Goal: Information Seeking & Learning: Learn about a topic

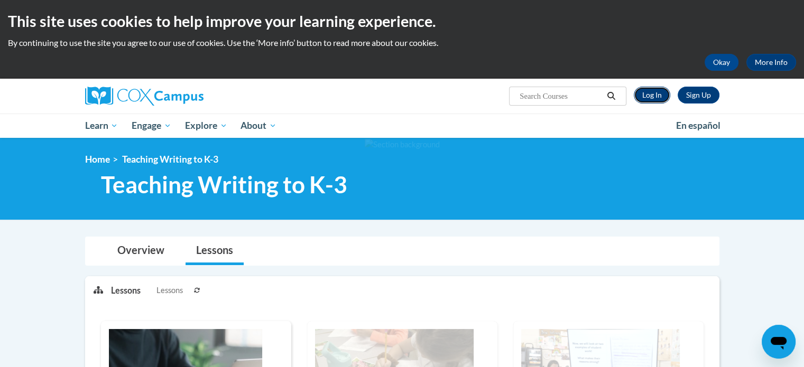
click at [646, 92] on link "Log In" at bounding box center [652, 95] width 36 height 17
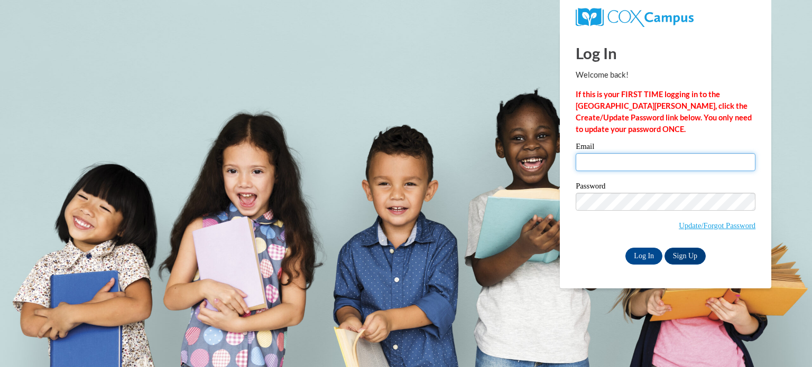
click at [656, 158] on input "Email" at bounding box center [666, 162] width 180 height 18
type input "vazank@sunprairieschools.org"
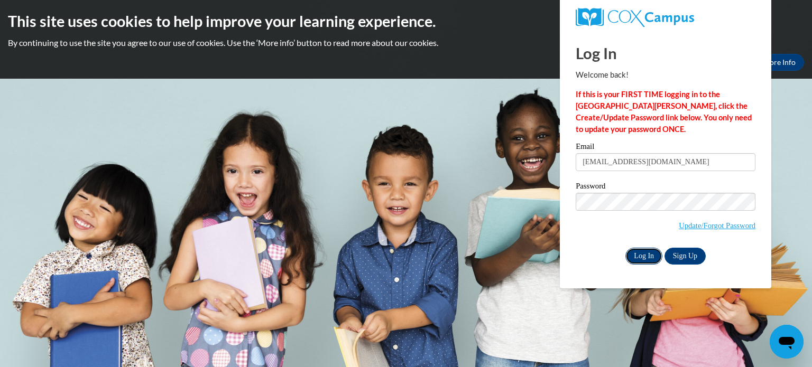
click at [641, 260] on input "Log In" at bounding box center [643, 256] width 37 height 17
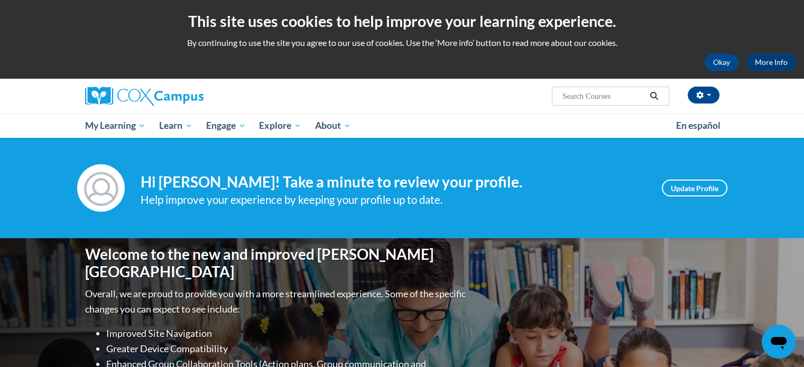
scroll to position [53, 0]
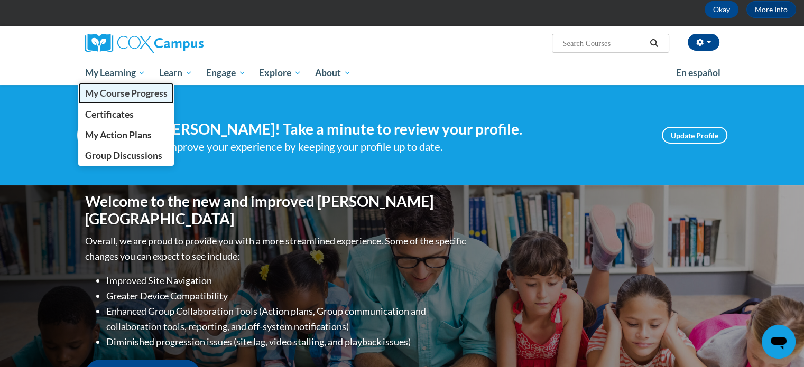
click at [114, 92] on span "My Course Progress" at bounding box center [126, 93] width 82 height 11
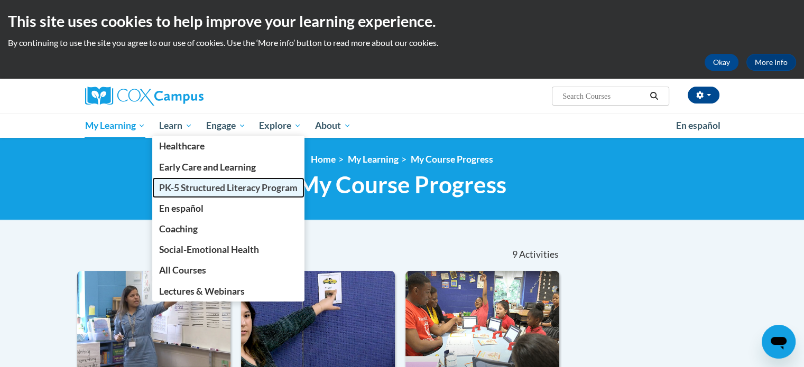
click at [188, 184] on span "PK-5 Structured Literacy Program" at bounding box center [228, 187] width 138 height 11
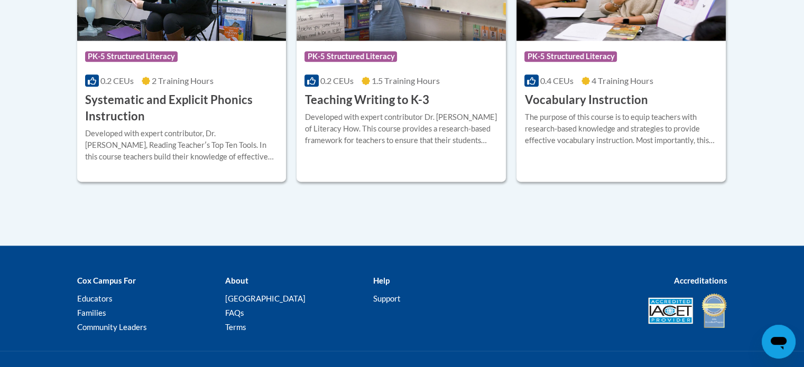
scroll to position [1374, 0]
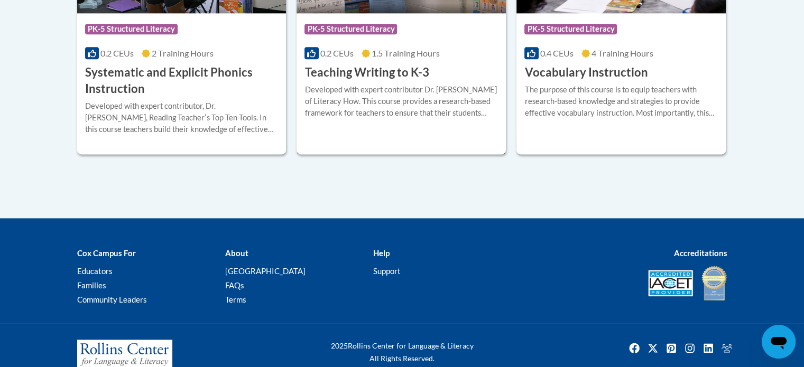
click at [395, 75] on h3 "Teaching Writing to K-3" at bounding box center [366, 72] width 124 height 16
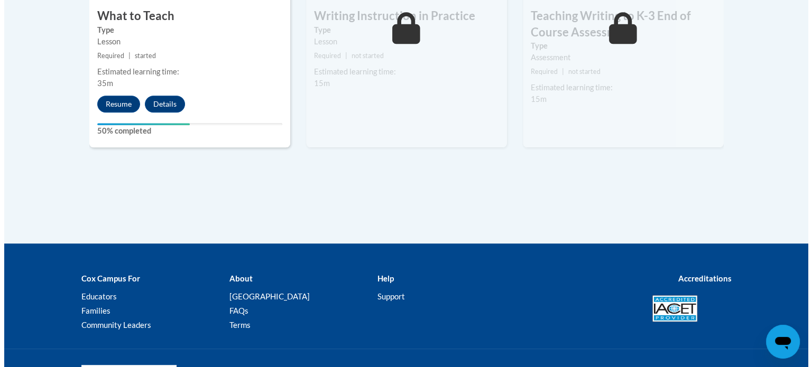
scroll to position [790, 0]
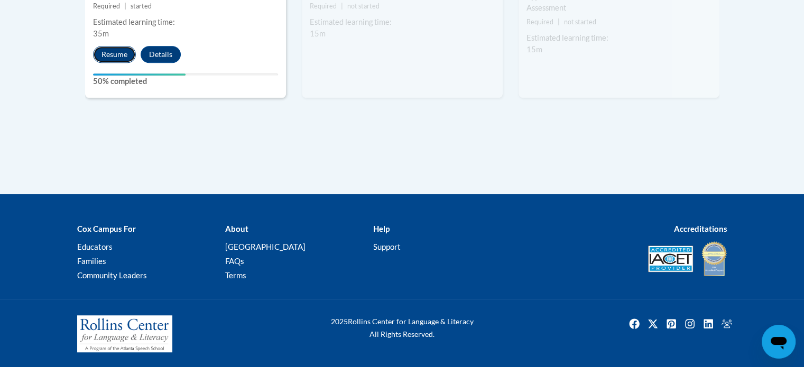
click at [108, 50] on button "Resume" at bounding box center [114, 54] width 43 height 17
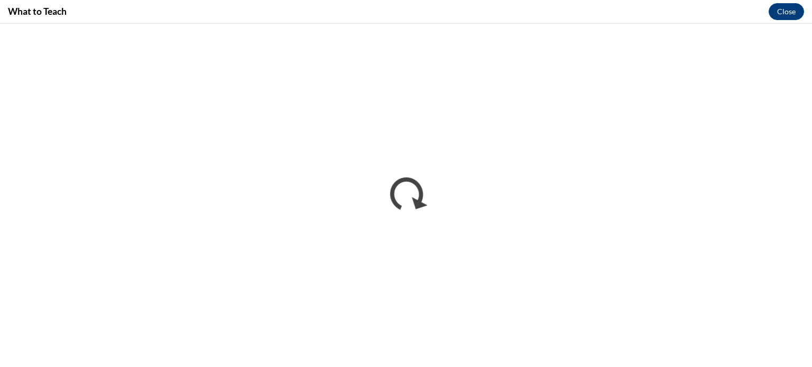
scroll to position [0, 0]
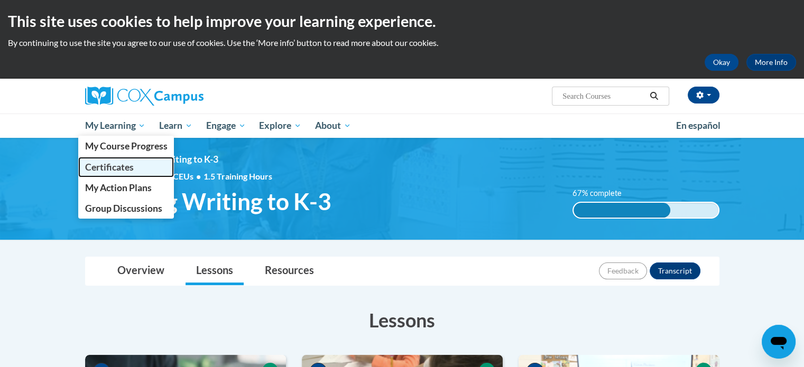
click at [110, 167] on span "Certificates" at bounding box center [109, 167] width 49 height 11
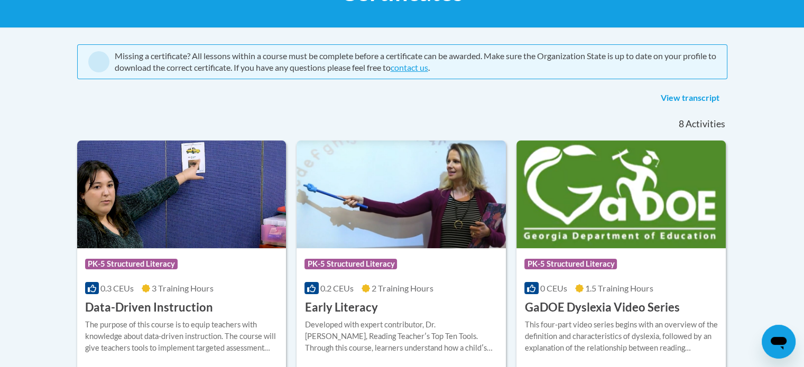
scroll to position [106, 0]
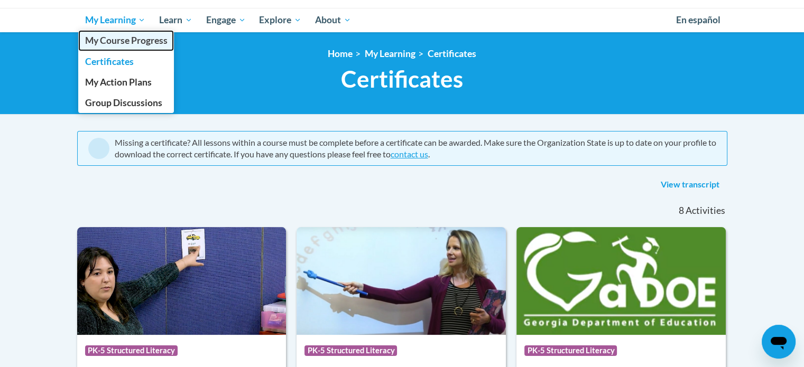
click at [142, 37] on span "My Course Progress" at bounding box center [126, 40] width 82 height 11
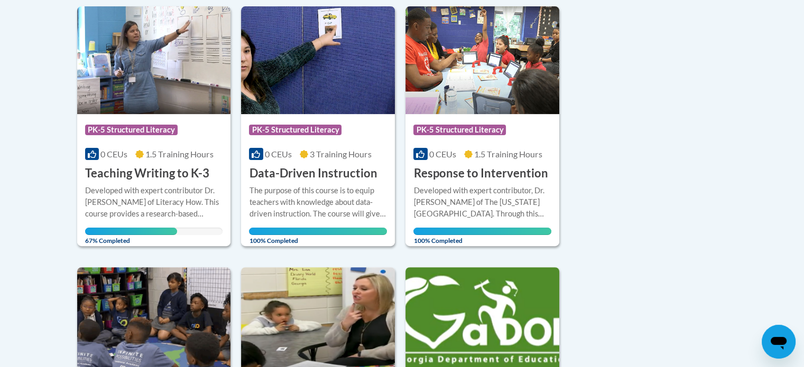
scroll to position [264, 0]
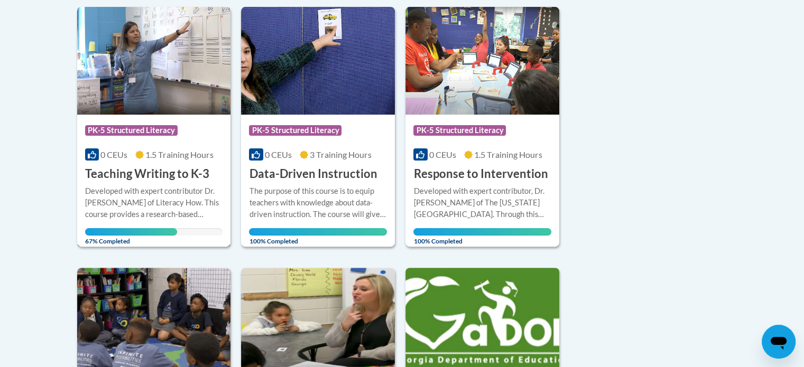
click at [156, 181] on h3 "Teaching Writing to K-3" at bounding box center [147, 174] width 124 height 16
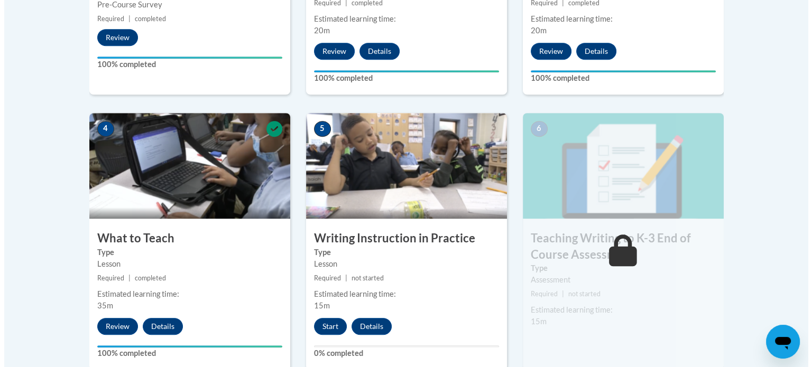
scroll to position [634, 0]
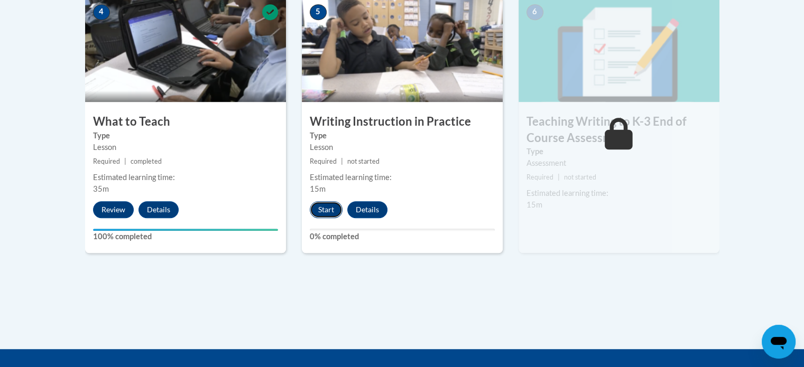
click at [328, 205] on button "Start" at bounding box center [326, 209] width 33 height 17
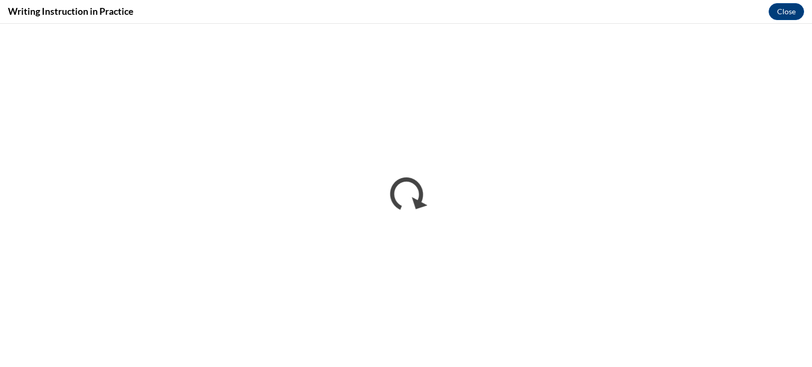
scroll to position [0, 0]
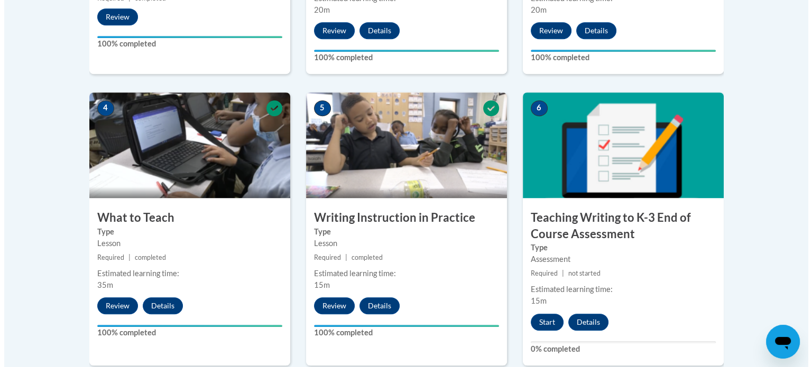
scroll to position [740, 0]
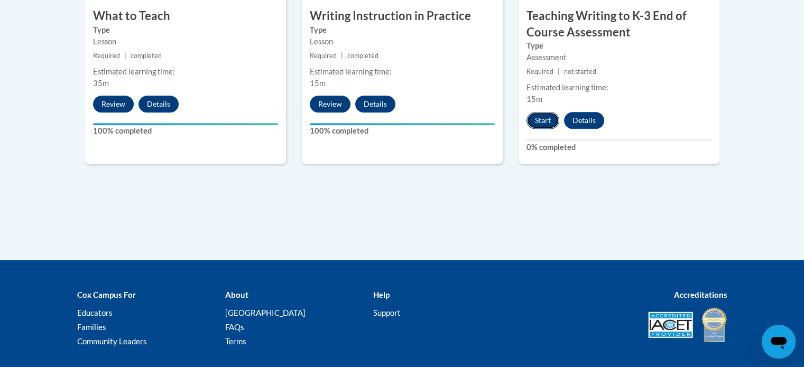
click at [548, 121] on button "Start" at bounding box center [542, 120] width 33 height 17
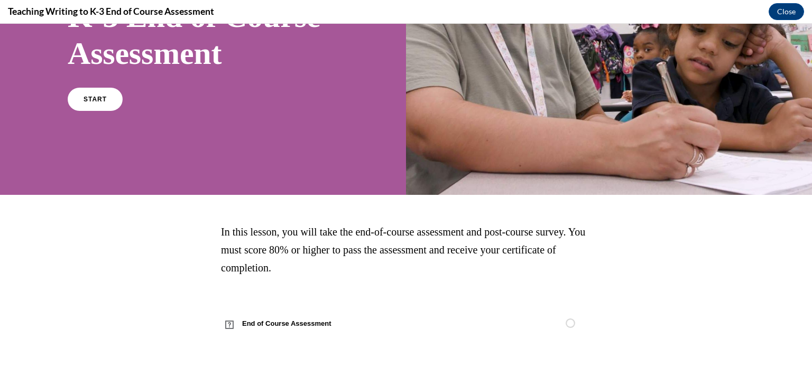
scroll to position [186, 0]
click at [96, 105] on link "START" at bounding box center [95, 99] width 58 height 24
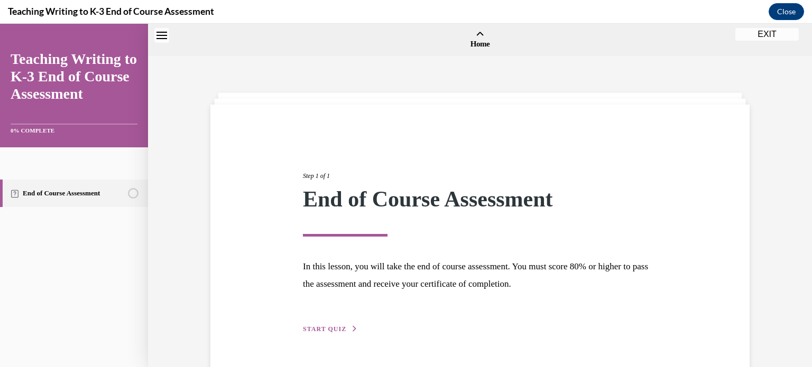
scroll to position [33, 0]
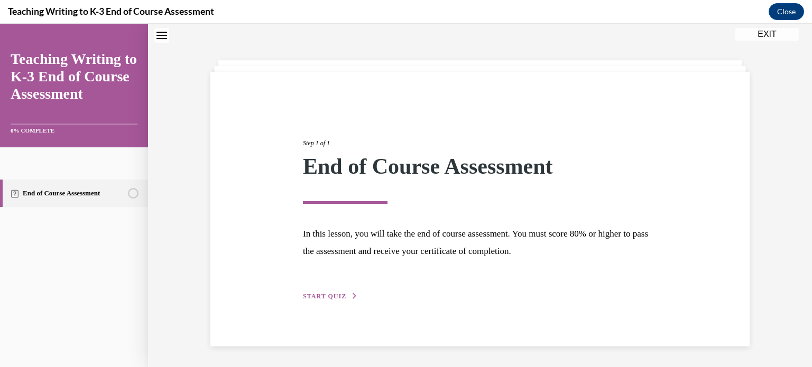
click at [340, 292] on button "START QUIZ" at bounding box center [330, 297] width 55 height 10
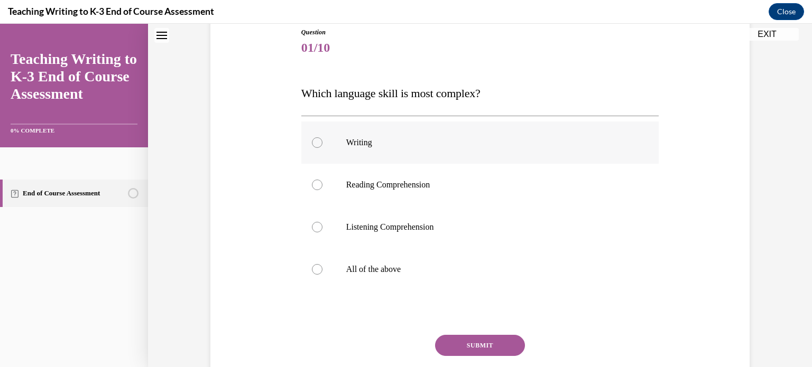
scroll to position [138, 0]
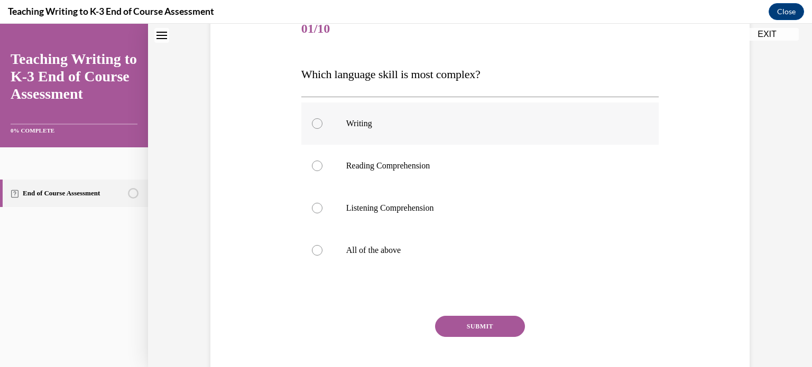
click at [312, 125] on div at bounding box center [317, 123] width 11 height 11
click at [312, 125] on input "Writing" at bounding box center [317, 123] width 11 height 11
radio input "true"
click at [504, 326] on button "SUBMIT" at bounding box center [480, 326] width 90 height 21
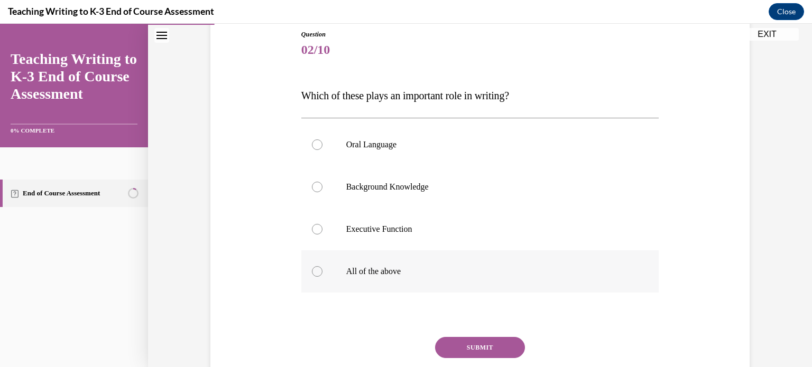
click at [317, 274] on label "All of the above" at bounding box center [480, 272] width 358 height 42
click at [317, 274] on input "All of the above" at bounding box center [317, 271] width 11 height 11
radio input "true"
click at [490, 351] on button "SUBMIT" at bounding box center [480, 347] width 90 height 21
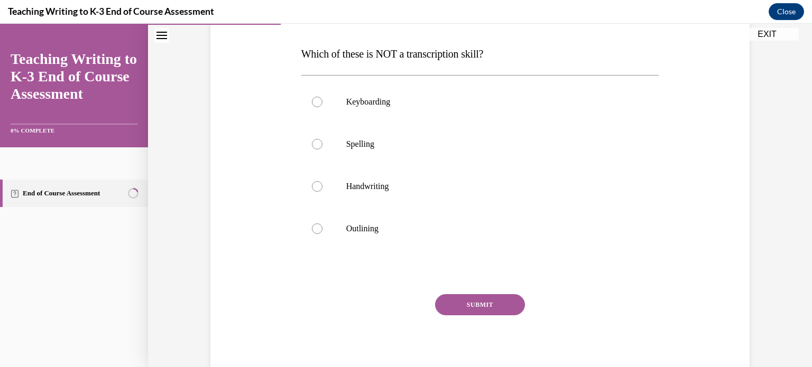
scroll to position [140, 0]
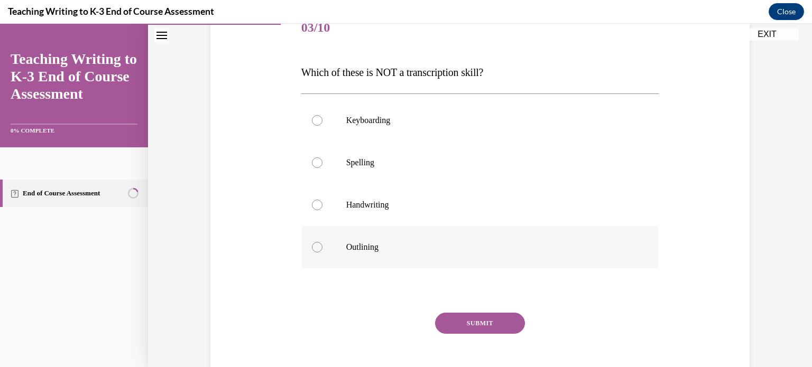
click at [312, 249] on div at bounding box center [317, 247] width 11 height 11
click at [312, 249] on input "Outlining" at bounding box center [317, 247] width 11 height 11
radio input "true"
click at [498, 320] on button "SUBMIT" at bounding box center [480, 323] width 90 height 21
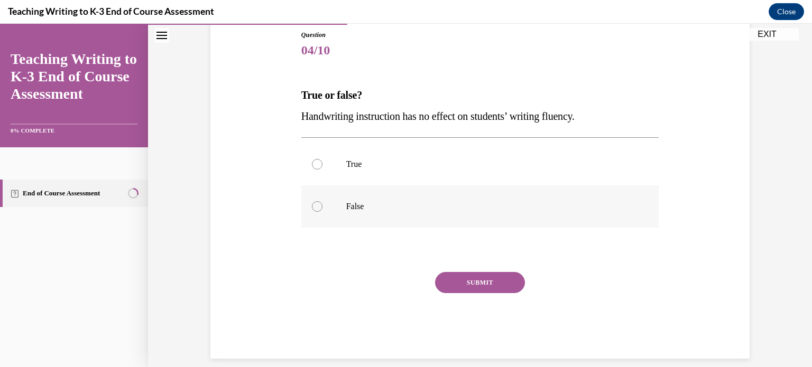
click at [319, 205] on label "False" at bounding box center [480, 207] width 358 height 42
click at [319, 205] on input "False" at bounding box center [317, 206] width 11 height 11
radio input "true"
click at [465, 279] on button "SUBMIT" at bounding box center [480, 282] width 90 height 21
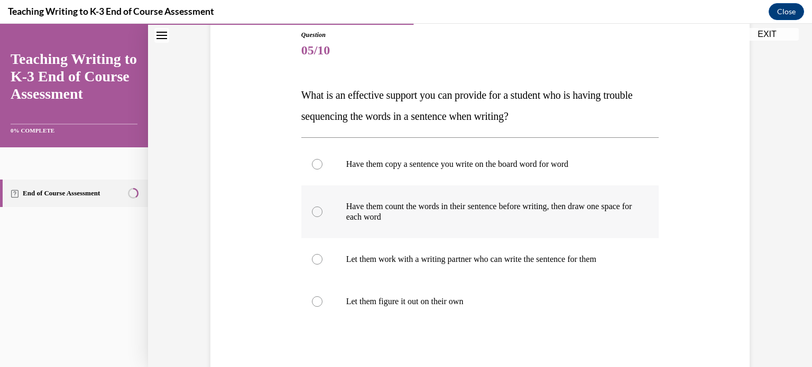
click at [314, 211] on div at bounding box center [317, 212] width 11 height 11
click at [314, 211] on input "Have them count the words in their sentence before writing, then draw one space…" at bounding box center [317, 212] width 11 height 11
radio input "true"
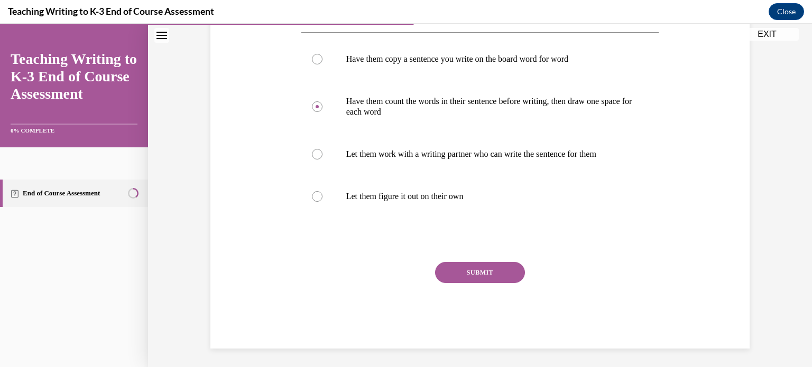
scroll to position [224, 0]
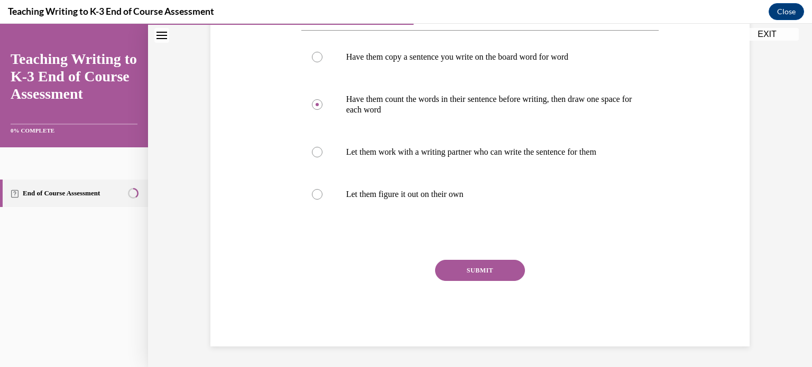
click at [496, 265] on button "SUBMIT" at bounding box center [480, 270] width 90 height 21
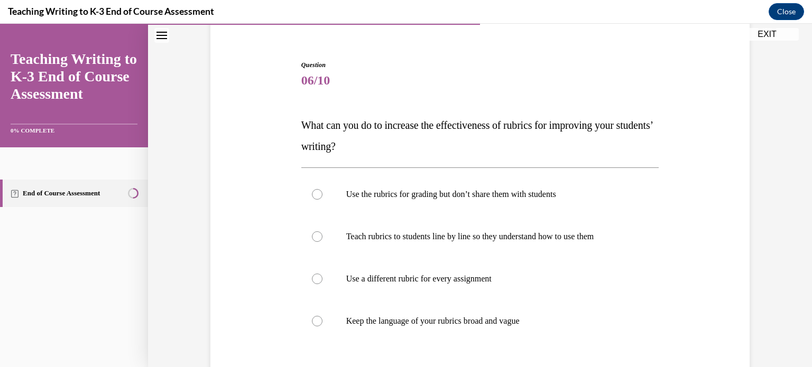
scroll to position [106, 0]
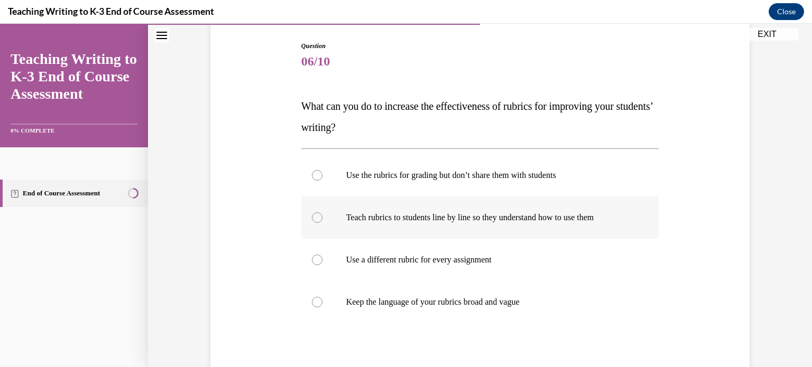
click at [312, 215] on div at bounding box center [317, 217] width 11 height 11
click at [312, 215] on input "Teach rubrics to students line by line so they understand how to use them" at bounding box center [317, 217] width 11 height 11
radio input "true"
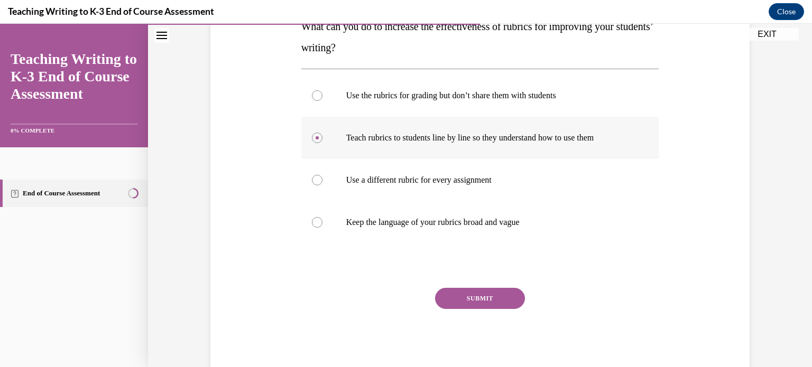
scroll to position [211, 0]
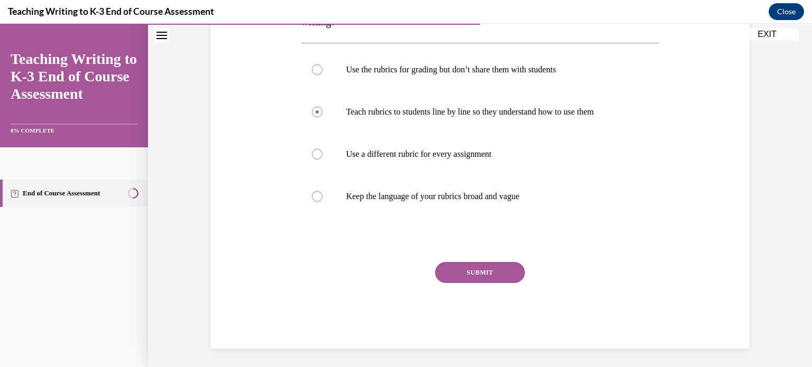
click at [497, 274] on button "SUBMIT" at bounding box center [480, 272] width 90 height 21
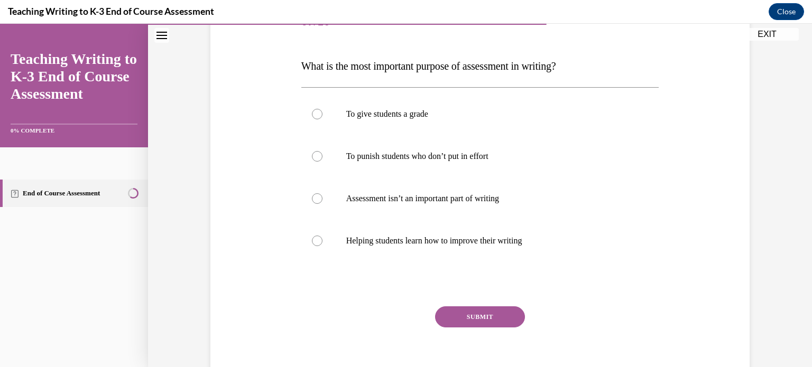
scroll to position [159, 0]
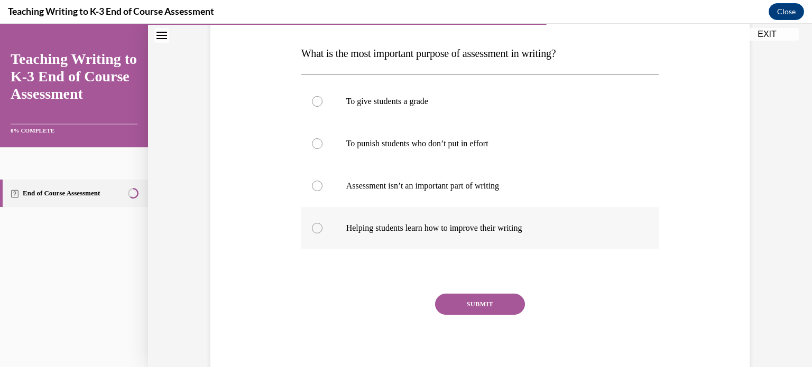
click at [322, 224] on label "Helping students learn how to improve their writing" at bounding box center [480, 228] width 358 height 42
click at [322, 224] on input "Helping students learn how to improve their writing" at bounding box center [317, 228] width 11 height 11
radio input "true"
click at [499, 312] on button "SUBMIT" at bounding box center [480, 304] width 90 height 21
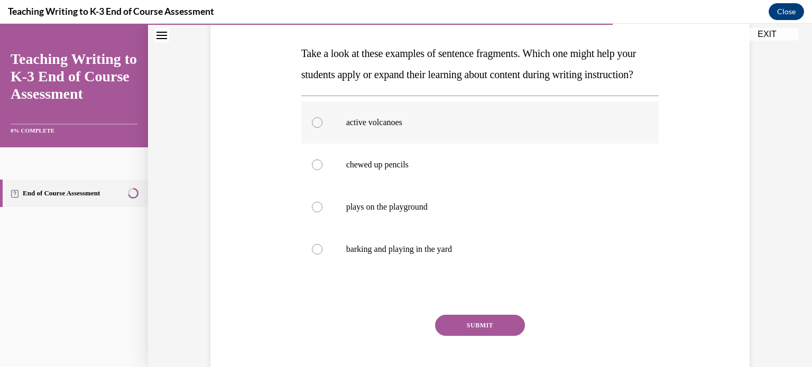
click at [315, 128] on div at bounding box center [317, 122] width 11 height 11
click at [315, 128] on input "active volcanoes" at bounding box center [317, 122] width 11 height 11
radio input "true"
click at [462, 336] on button "SUBMIT" at bounding box center [480, 325] width 90 height 21
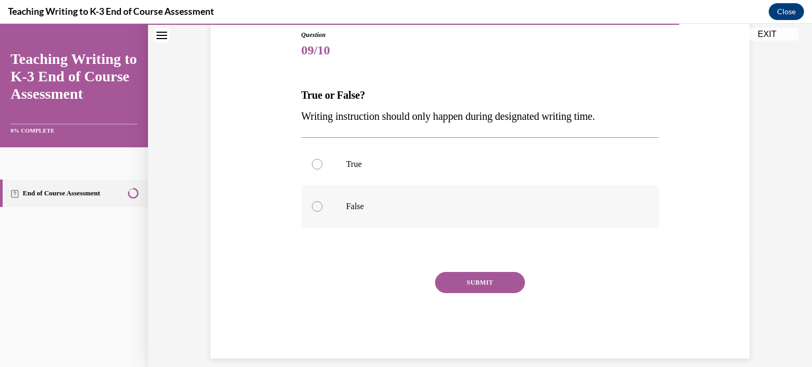
click at [319, 211] on label "False" at bounding box center [480, 207] width 358 height 42
click at [319, 211] on input "False" at bounding box center [317, 206] width 11 height 11
radio input "true"
click at [504, 282] on button "SUBMIT" at bounding box center [480, 282] width 90 height 21
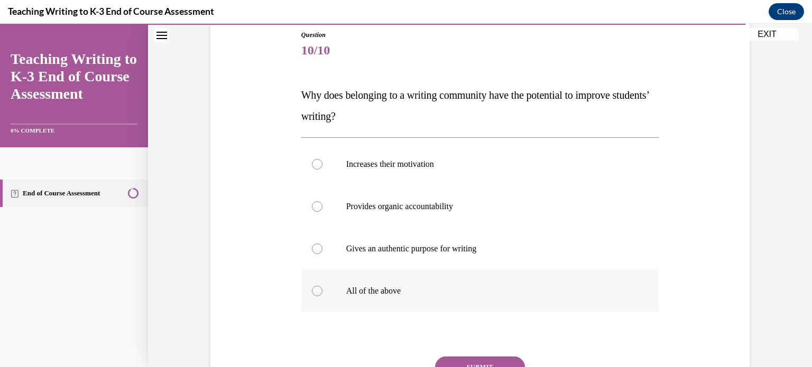
click at [322, 294] on label "All of the above" at bounding box center [480, 291] width 358 height 42
click at [322, 294] on input "All of the above" at bounding box center [317, 291] width 11 height 11
radio input "true"
click at [489, 364] on button "SUBMIT" at bounding box center [480, 367] width 90 height 21
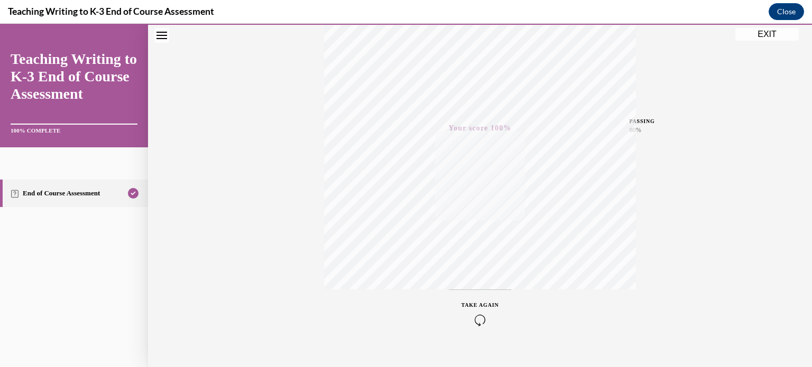
scroll to position [198, 0]
click at [772, 29] on button "EXIT" at bounding box center [766, 34] width 63 height 13
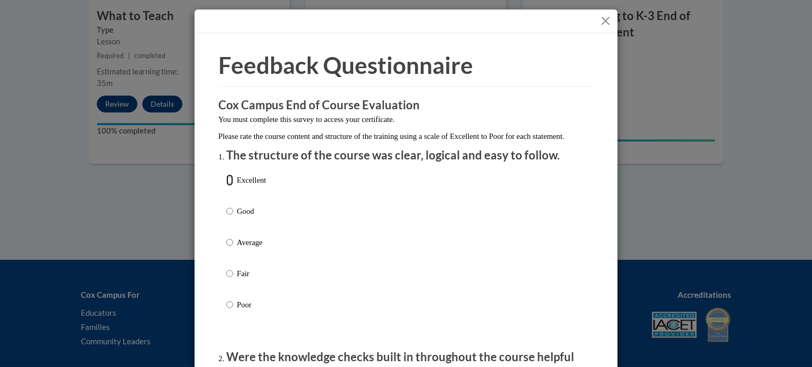
click at [226, 186] on input "Excellent" at bounding box center [229, 180] width 7 height 12
radio input "true"
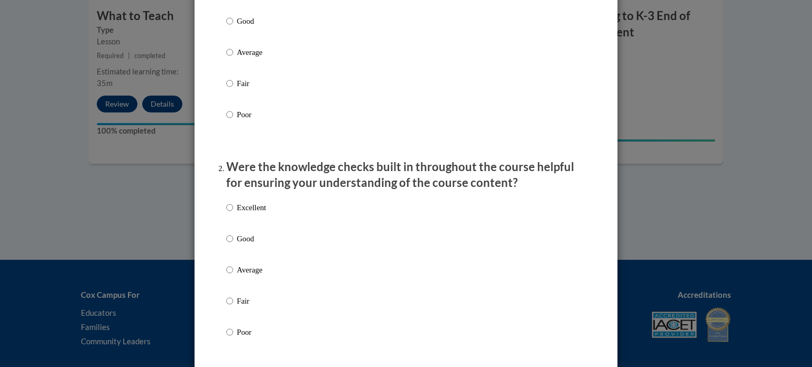
scroll to position [211, 0]
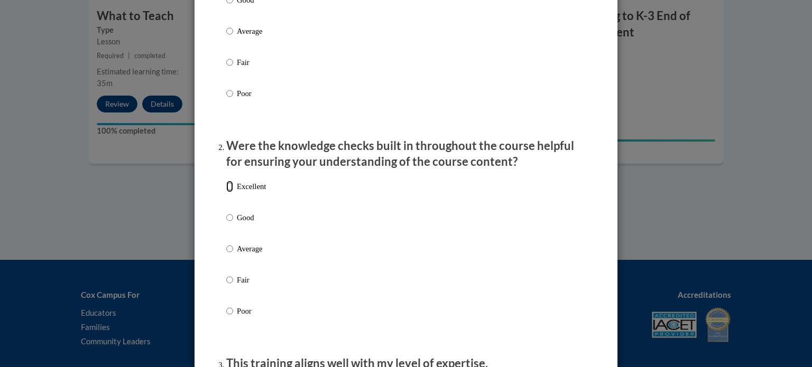
click at [228, 192] on input "Excellent" at bounding box center [229, 187] width 7 height 12
radio input "true"
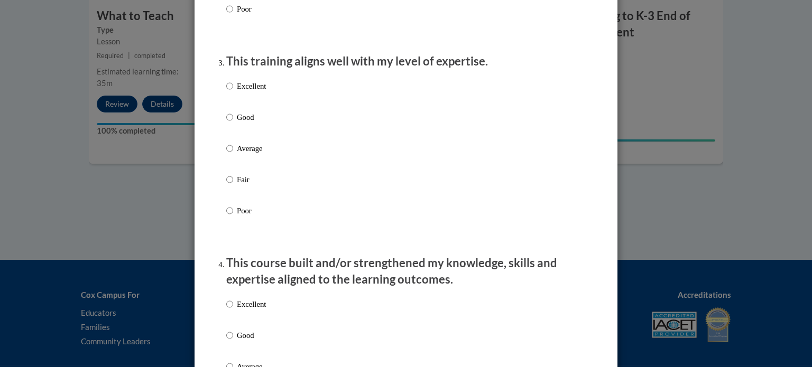
scroll to position [529, 0]
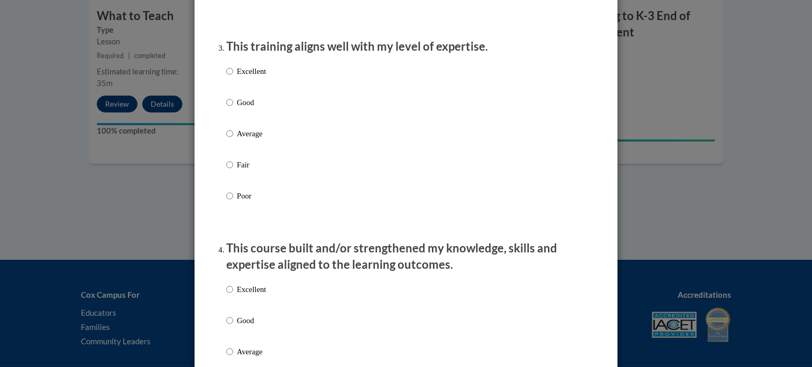
click at [229, 300] on label "Excellent" at bounding box center [246, 298] width 40 height 29
click at [229, 295] on input "Excellent" at bounding box center [229, 290] width 7 height 12
radio input "true"
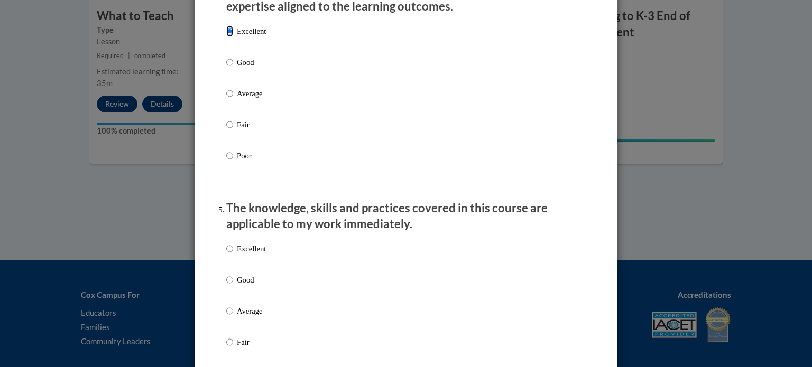
scroll to position [846, 0]
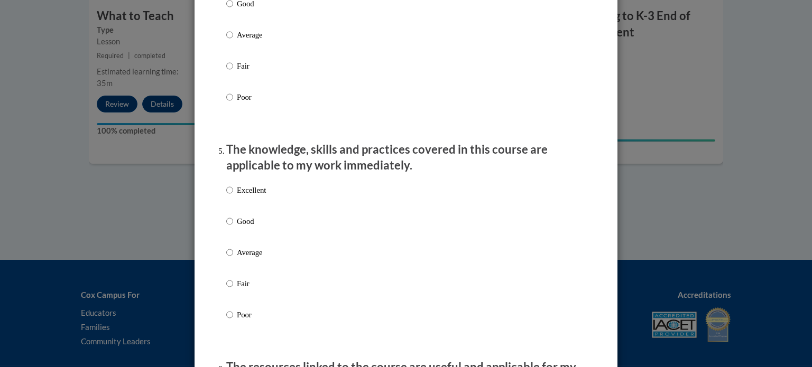
click at [246, 196] on p "Excellent" at bounding box center [251, 190] width 29 height 12
click at [233, 196] on input "Excellent" at bounding box center [229, 190] width 7 height 12
radio input "true"
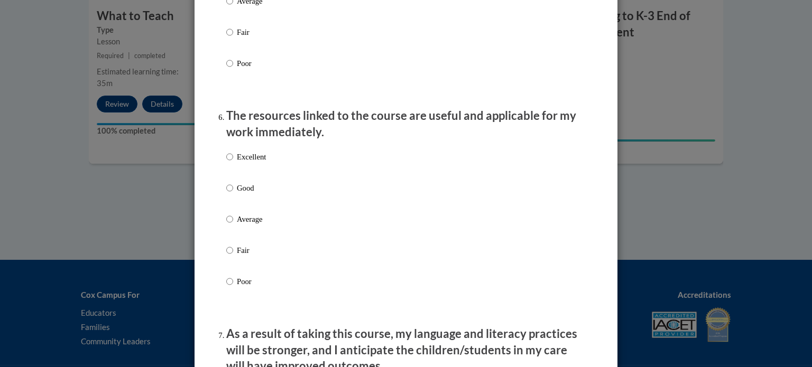
scroll to position [1110, 0]
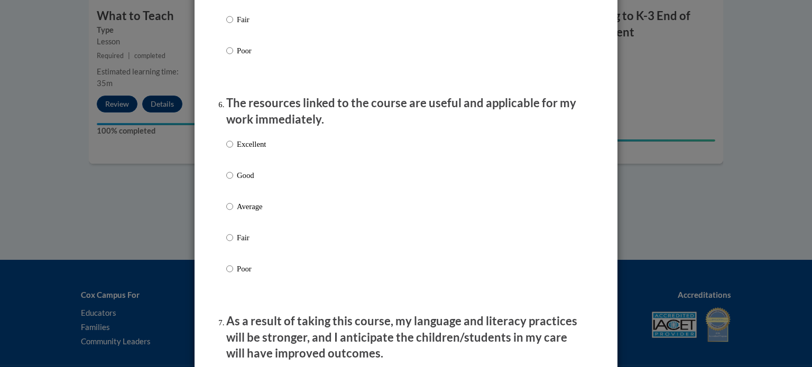
click at [243, 150] on p "Excellent" at bounding box center [251, 144] width 29 height 12
click at [233, 150] on input "Excellent" at bounding box center [229, 144] width 7 height 12
radio input "true"
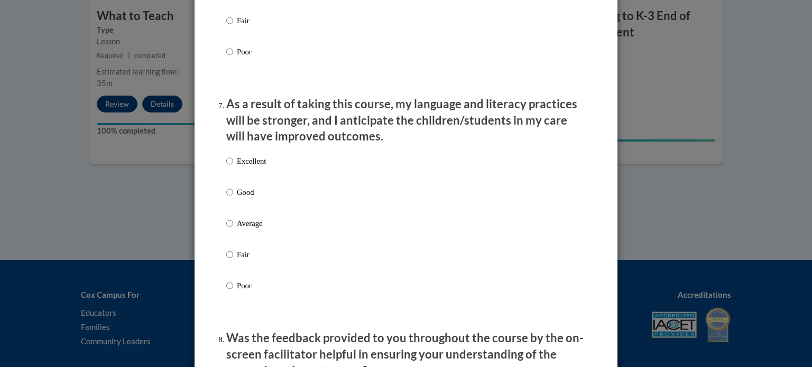
scroll to position [1374, 0]
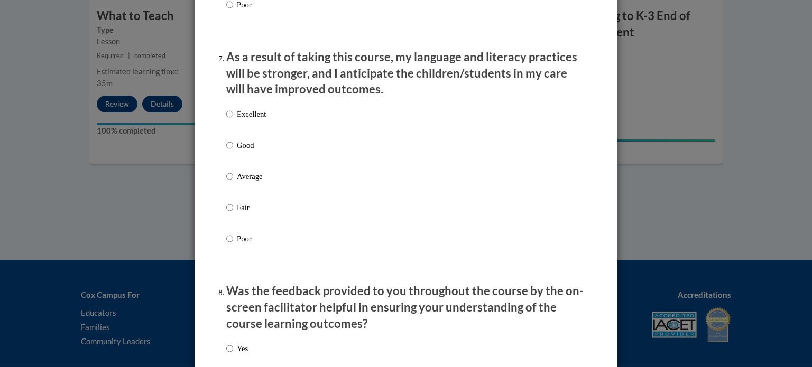
click at [239, 120] on p "Excellent" at bounding box center [251, 114] width 29 height 12
click at [233, 120] on input "Excellent" at bounding box center [229, 114] width 7 height 12
radio input "true"
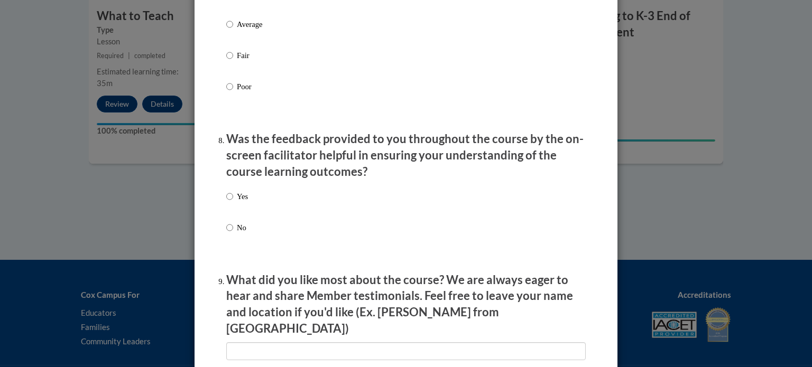
scroll to position [1533, 0]
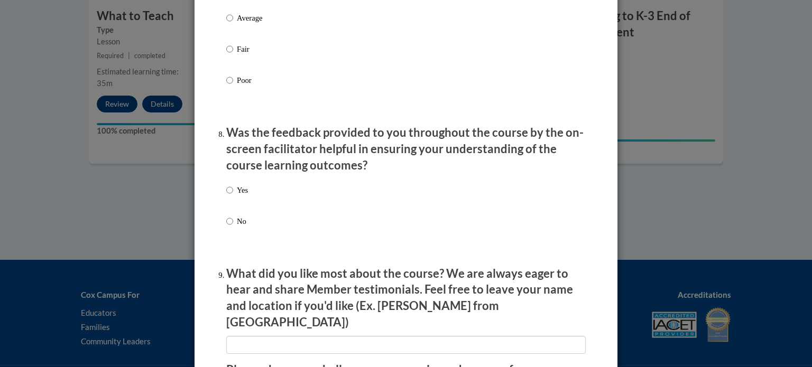
click at [245, 202] on div "Yes No" at bounding box center [405, 218] width 359 height 79
click at [238, 196] on p "Yes" at bounding box center [242, 190] width 11 height 12
click at [233, 196] on input "Yes" at bounding box center [229, 190] width 7 height 12
radio input "true"
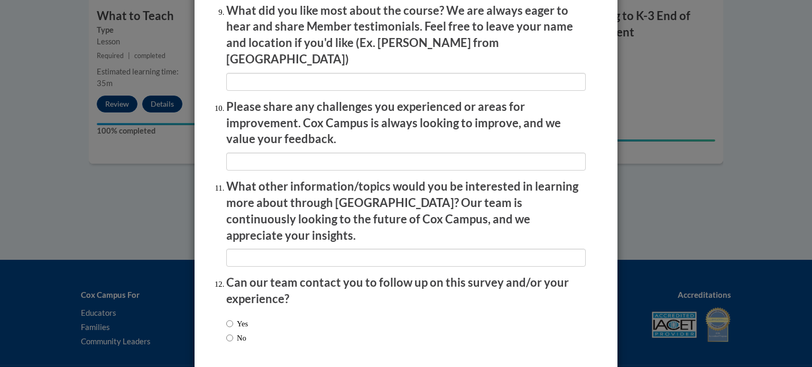
scroll to position [1797, 0]
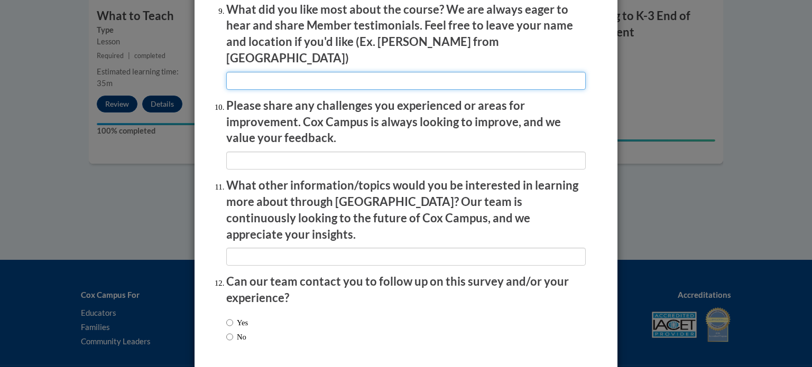
click at [359, 80] on input "textbox" at bounding box center [405, 81] width 359 height 18
type input "The information was clear"
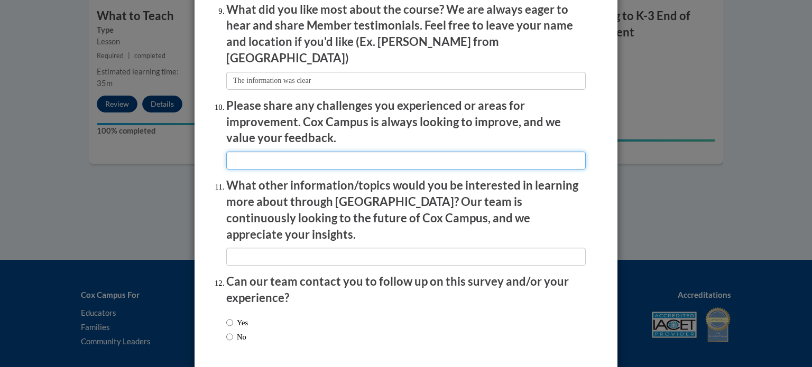
click at [330, 152] on input "textbox" at bounding box center [405, 161] width 359 height 18
type input "This was a great unit"
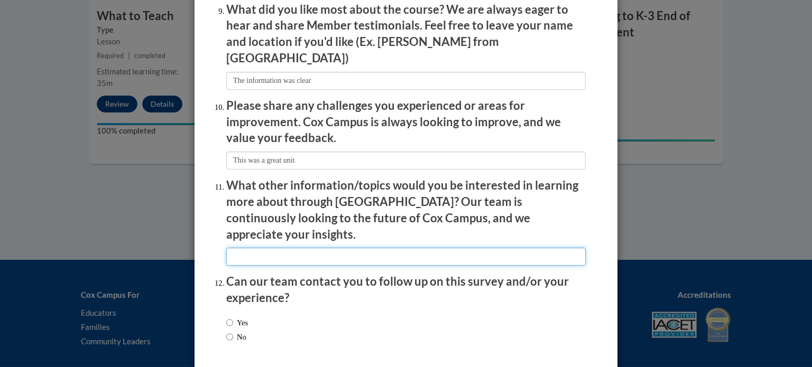
click at [332, 248] on input "textbox" at bounding box center [405, 257] width 359 height 18
type input "A"
drag, startPoint x: 233, startPoint y: 234, endPoint x: 220, endPoint y: 234, distance: 12.2
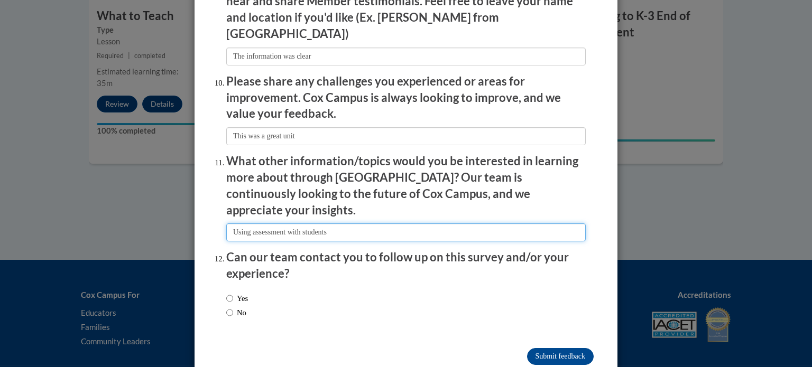
scroll to position [1834, 0]
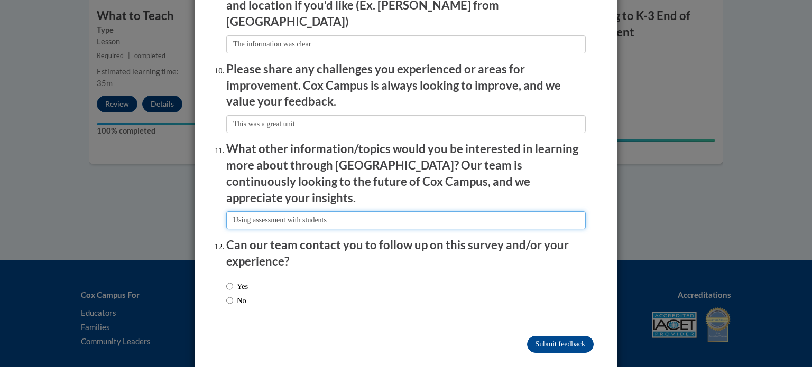
type input "Using assessment with students"
click at [227, 281] on input "Yes" at bounding box center [229, 287] width 7 height 12
radio input "true"
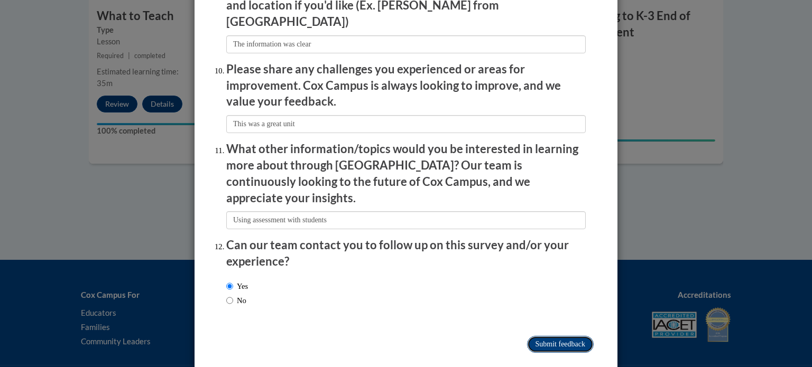
click at [559, 336] on input "Submit feedback" at bounding box center [560, 344] width 67 height 17
